Goal: Download file/media

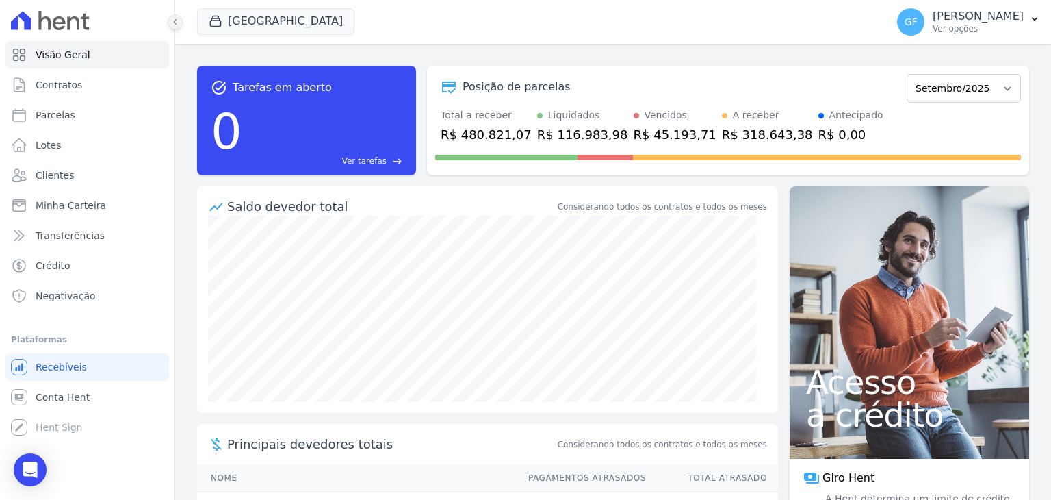
click at [170, 16] on button at bounding box center [175, 21] width 15 height 15
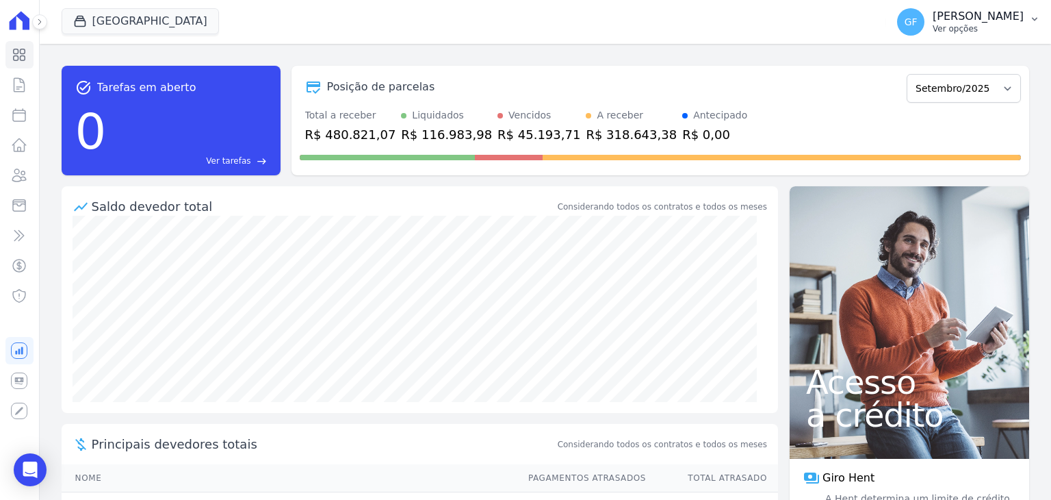
click at [925, 23] on span "GF" at bounding box center [910, 21] width 27 height 27
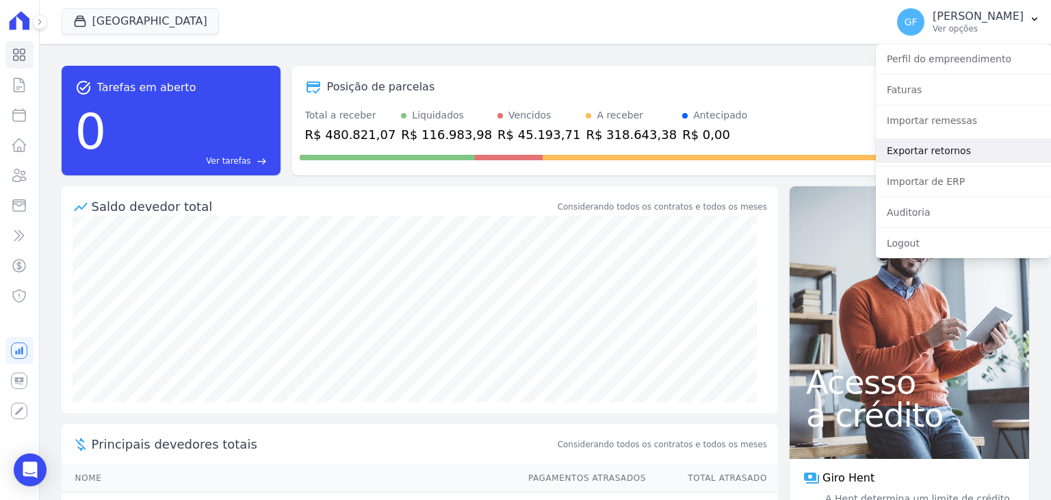
click at [918, 153] on link "Exportar retornos" at bounding box center [963, 150] width 175 height 25
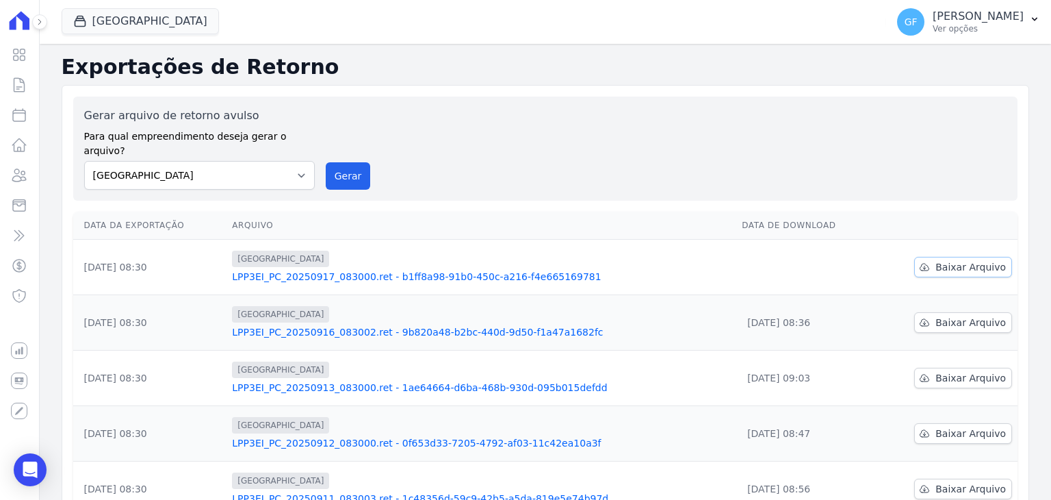
click at [951, 260] on span "Baixar Arquivo" at bounding box center [970, 267] width 70 height 14
click at [1007, 14] on p "[PERSON_NAME]" at bounding box center [978, 17] width 91 height 14
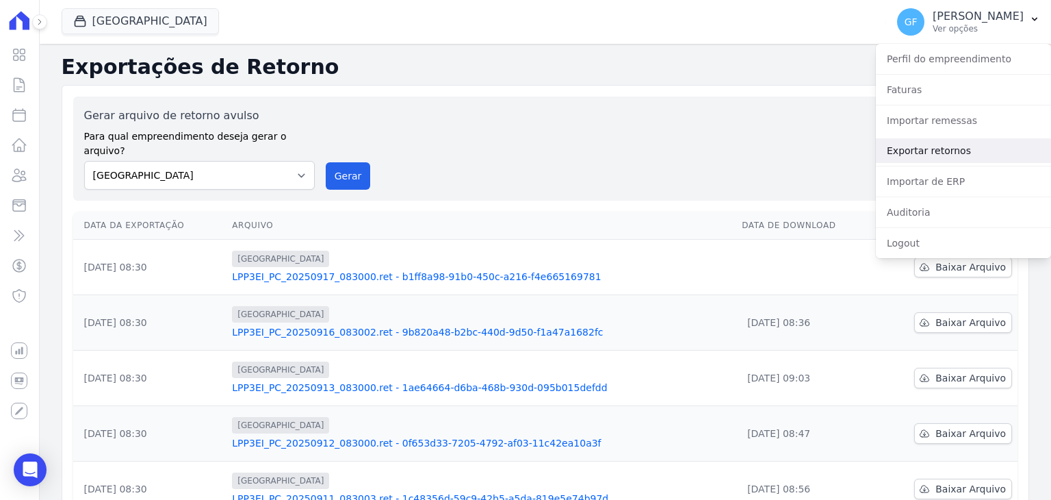
click at [912, 145] on link "Exportar retornos" at bounding box center [963, 150] width 175 height 25
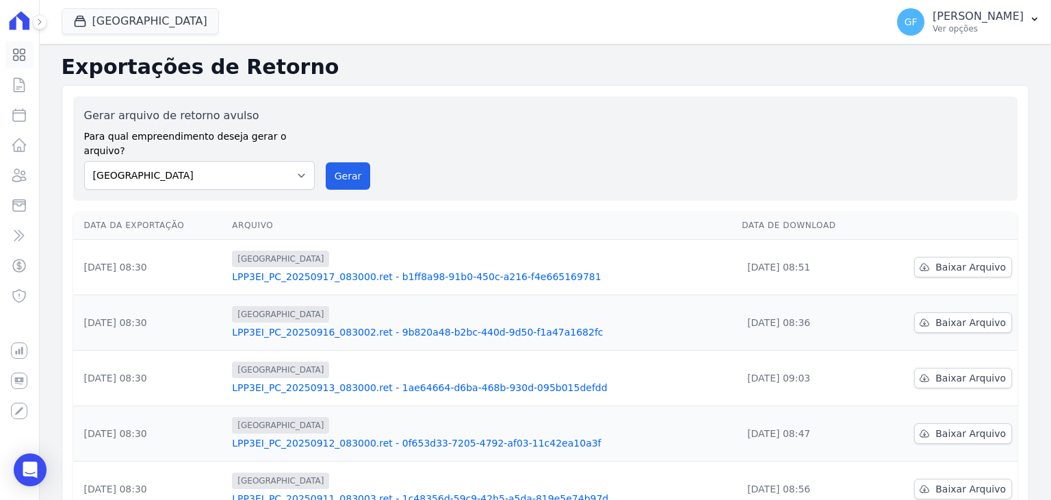
click at [16, 55] on icon at bounding box center [20, 55] width 12 height 12
